Goal: Check status: Check status

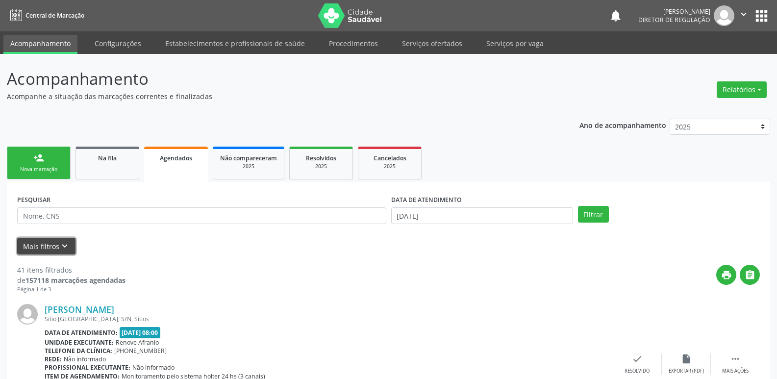
click at [57, 246] on button "Mais filtros keyboard_arrow_down" at bounding box center [46, 246] width 58 height 17
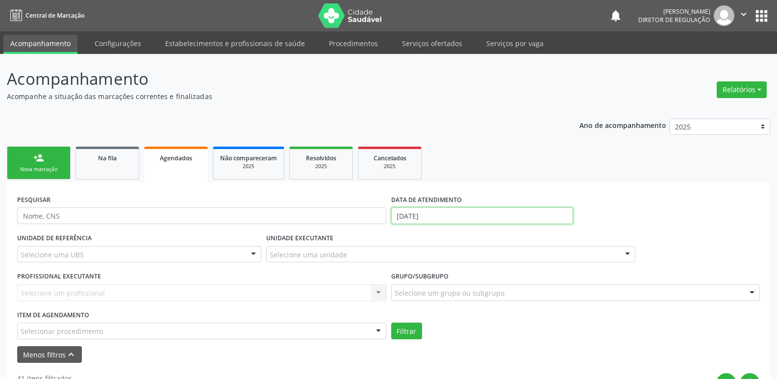
click at [433, 216] on input "[DATE]" at bounding box center [482, 215] width 182 height 17
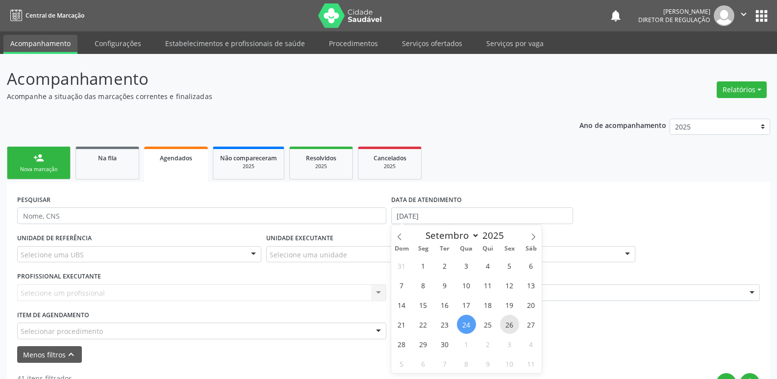
click at [511, 326] on span "26" at bounding box center [509, 324] width 19 height 19
type input "[DATE]"
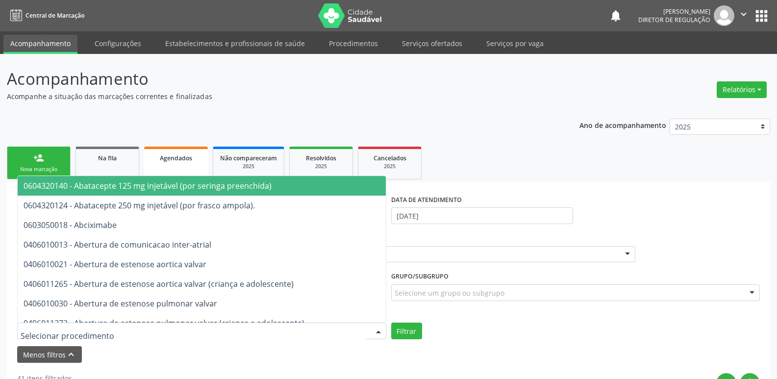
click at [143, 326] on div at bounding box center [201, 330] width 369 height 17
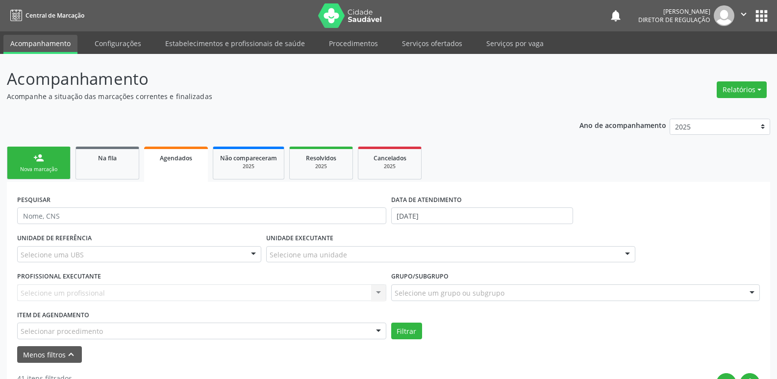
click at [98, 217] on input "text" at bounding box center [201, 215] width 369 height 17
type input "ROGELIO"
click at [413, 334] on button "Filtrar" at bounding box center [406, 330] width 31 height 17
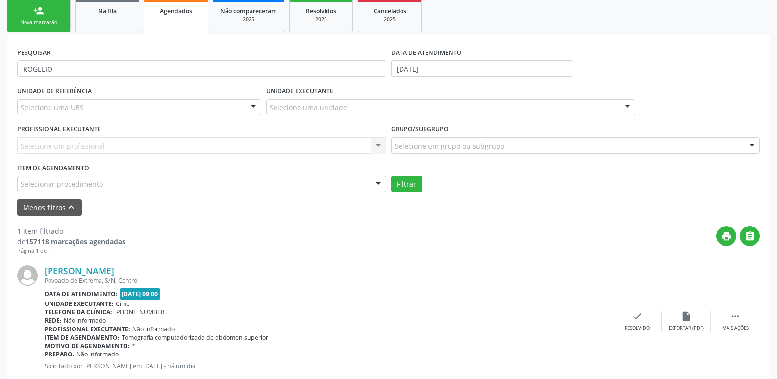
scroll to position [172, 0]
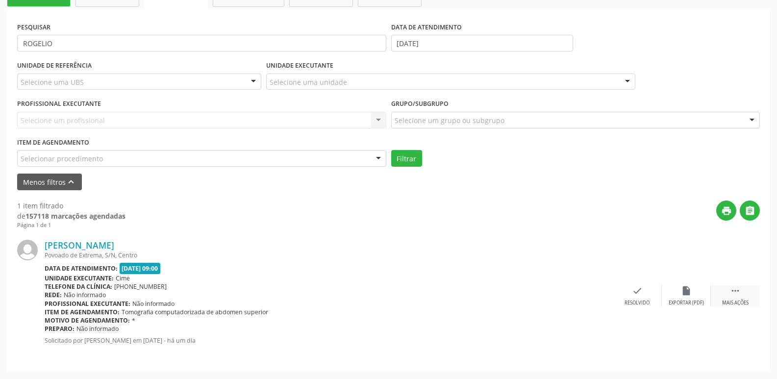
click at [735, 291] on icon "" at bounding box center [735, 290] width 11 height 11
click at [537, 292] on icon "print" at bounding box center [539, 290] width 11 height 11
